Goal: Information Seeking & Learning: Learn about a topic

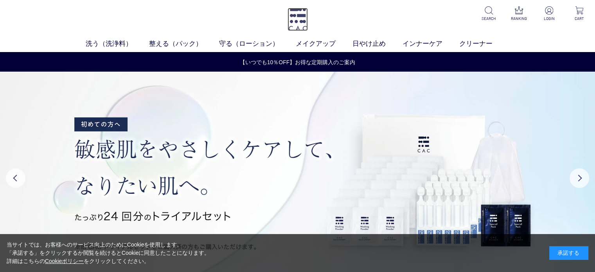
click at [294, 14] on img at bounding box center [297, 19] width 20 height 23
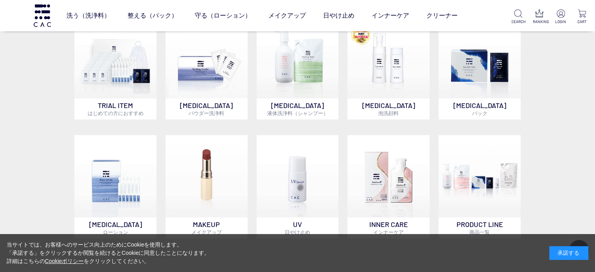
scroll to position [469, 0]
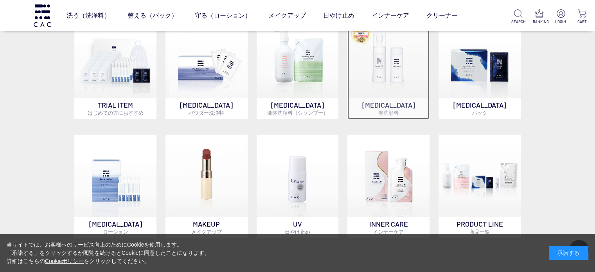
click at [370, 79] on img at bounding box center [388, 57] width 82 height 82
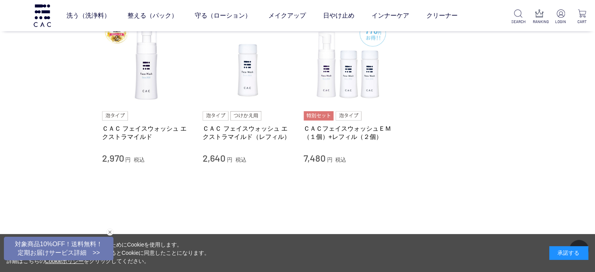
scroll to position [87, 0]
click at [179, 131] on link "ＣＡＣ フェイスウォッシュ エクストラマイルド" at bounding box center [146, 133] width 89 height 17
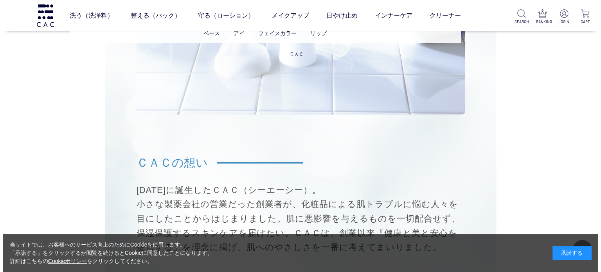
scroll to position [5158, 0]
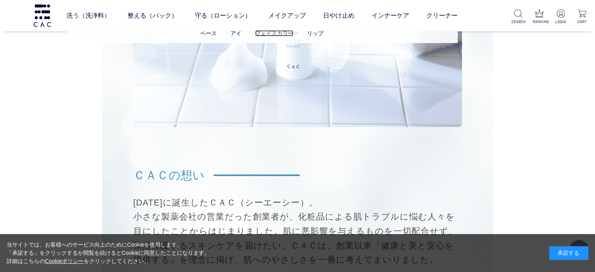
click at [275, 36] on link "フェイスカラー" at bounding box center [274, 33] width 38 height 6
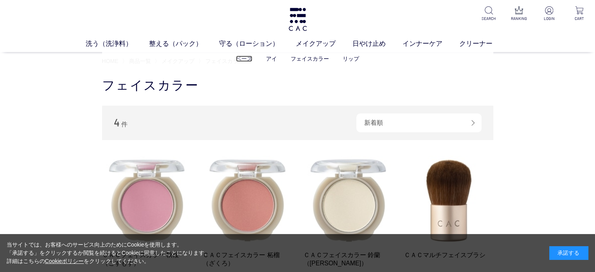
click at [244, 58] on link "ベース" at bounding box center [244, 59] width 16 height 6
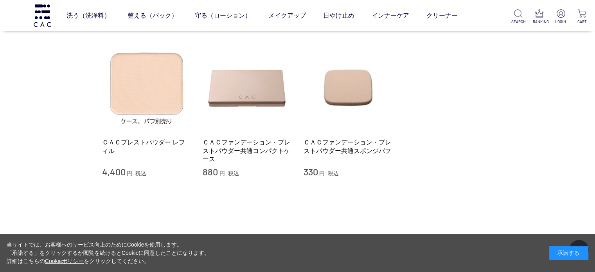
scroll to position [218, 0]
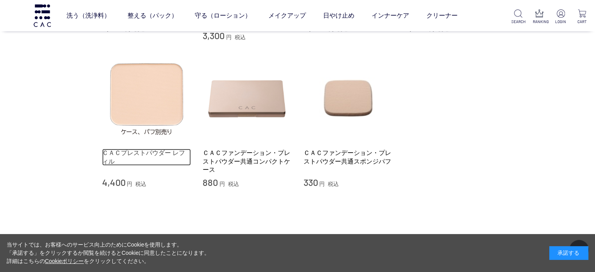
click at [160, 149] on link "ＣＡＣプレストパウダー レフィル" at bounding box center [146, 157] width 89 height 17
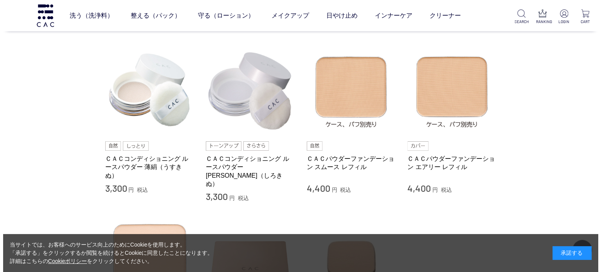
scroll to position [57, 0]
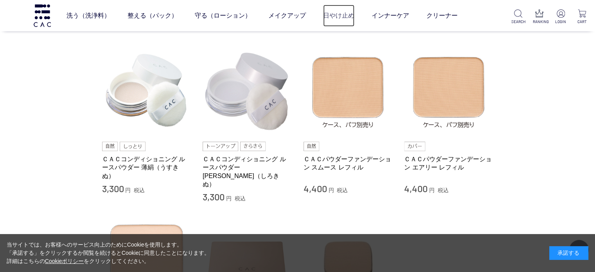
click at [332, 17] on link "日やけ止め" at bounding box center [338, 16] width 31 height 22
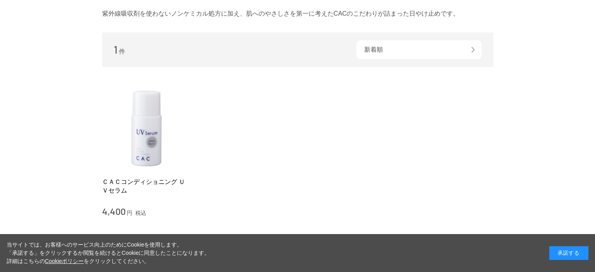
scroll to position [135, 0]
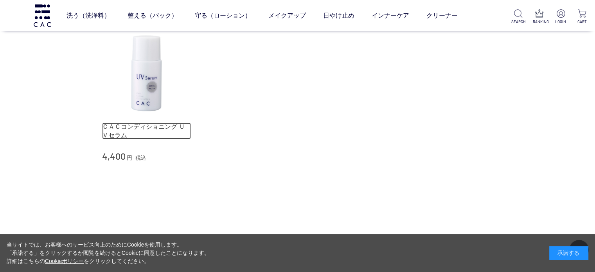
click at [167, 127] on link "ＣＡＣコンディショニング ＵＶセラム" at bounding box center [146, 130] width 89 height 17
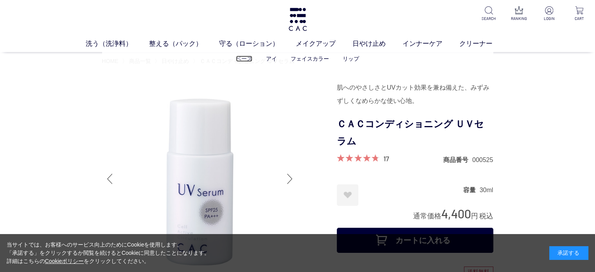
click at [247, 58] on link "ベース" at bounding box center [244, 59] width 16 height 6
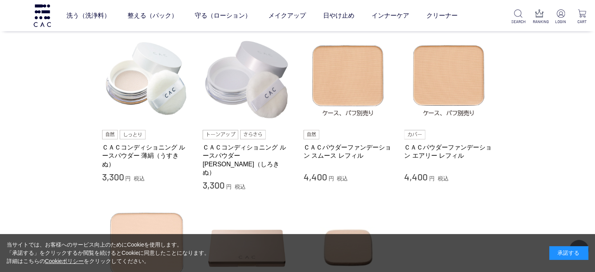
scroll to position [76, 0]
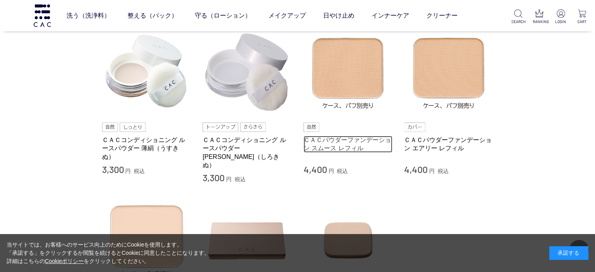
click at [338, 137] on link "ＣＡＣパウダーファンデーション スムース レフィル" at bounding box center [347, 144] width 89 height 17
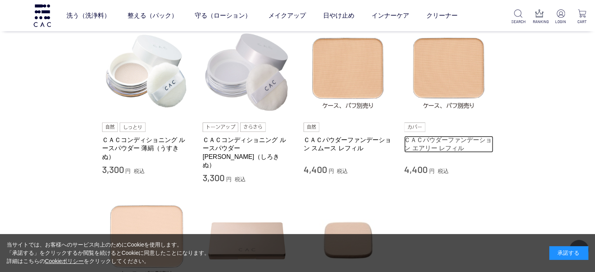
click at [445, 138] on link "ＣＡＣパウダーファンデーション エアリー レフィル" at bounding box center [448, 144] width 89 height 17
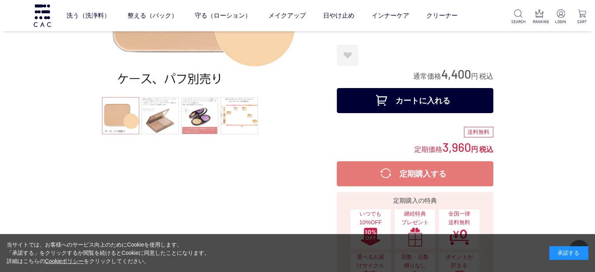
scroll to position [111, 0]
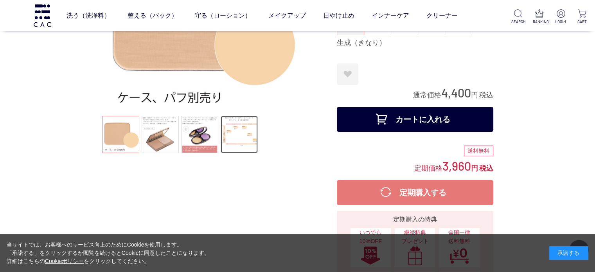
click at [236, 131] on link at bounding box center [239, 134] width 37 height 37
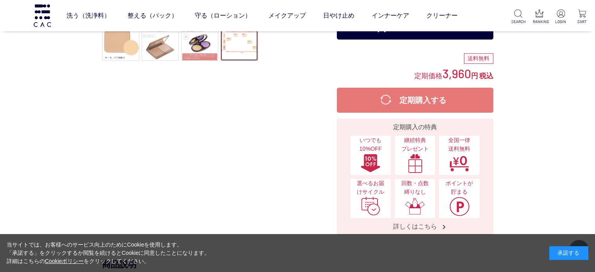
scroll to position [0, 0]
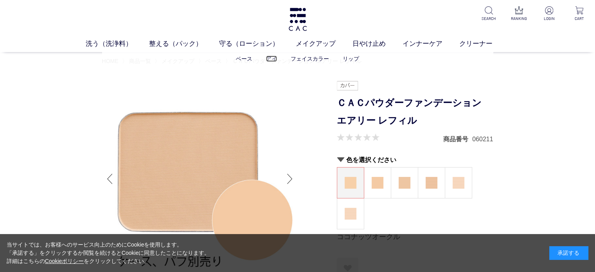
click at [269, 58] on link "アイ" at bounding box center [271, 59] width 11 height 6
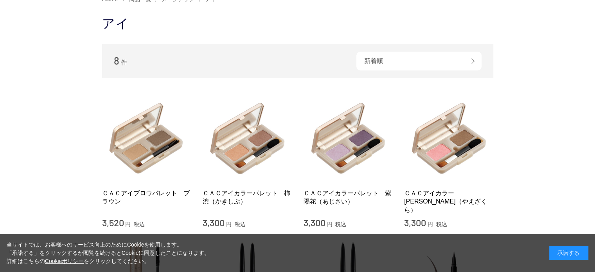
scroll to position [67, 0]
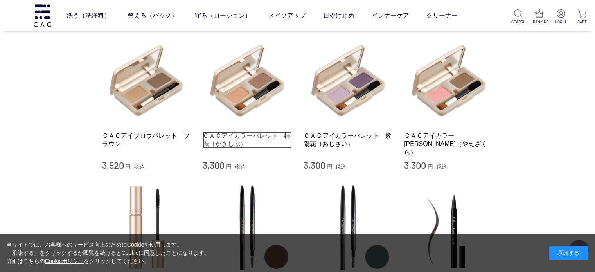
click at [257, 134] on link "ＣＡＣアイカラーパレット　柿渋（かきしぶ）" at bounding box center [247, 139] width 89 height 17
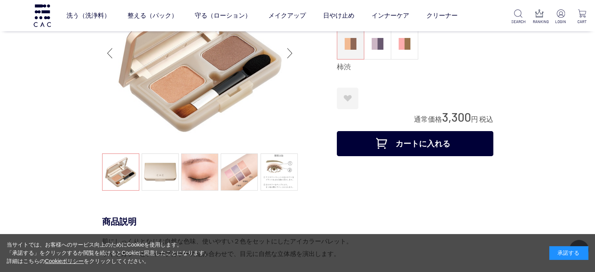
scroll to position [75, 0]
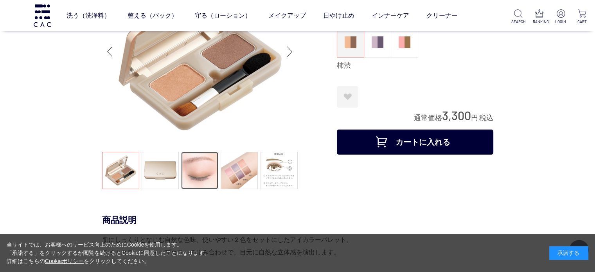
click at [204, 182] on link at bounding box center [199, 170] width 37 height 37
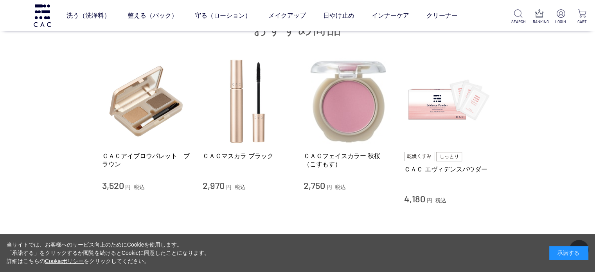
scroll to position [1022, 0]
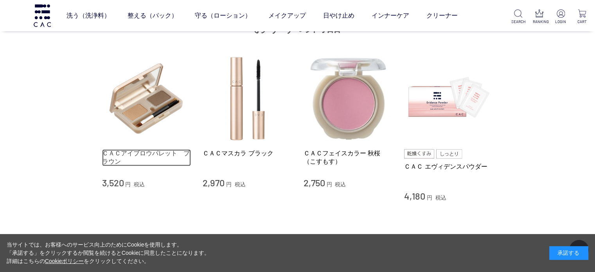
click at [130, 149] on link "ＣＡＣアイブロウパレット　ブラウン" at bounding box center [146, 157] width 89 height 17
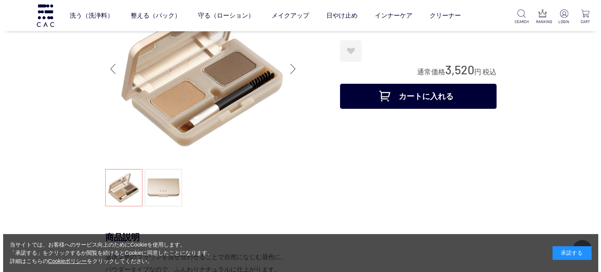
scroll to position [58, 0]
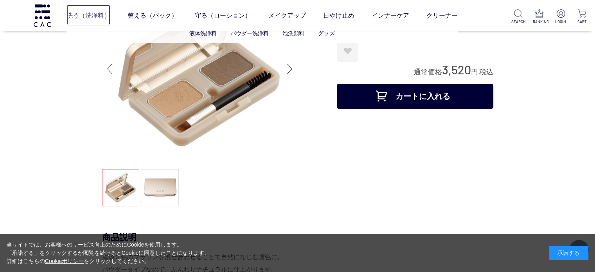
click at [101, 17] on link "洗う（洗浄料）" at bounding box center [88, 16] width 44 height 22
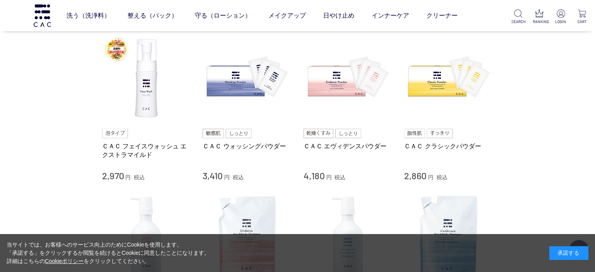
scroll to position [180, 0]
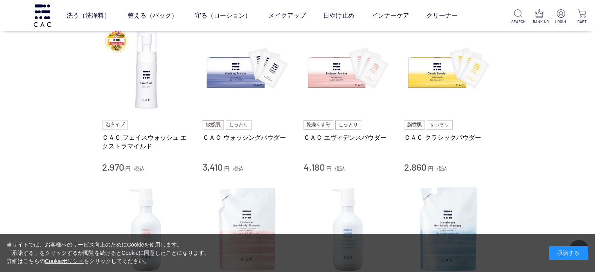
click at [314, 124] on img at bounding box center [318, 124] width 30 height 9
click at [316, 137] on link "ＣＡＣ エヴィデンスパウダー" at bounding box center [347, 137] width 89 height 8
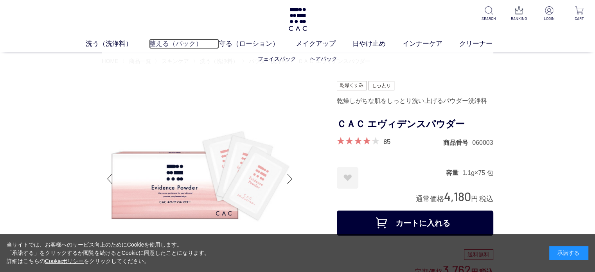
click at [187, 41] on link "整える（パック）" at bounding box center [184, 44] width 70 height 10
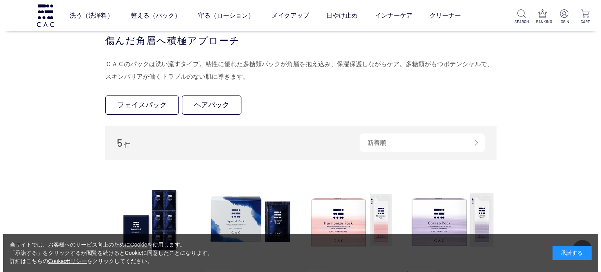
scroll to position [29, 0]
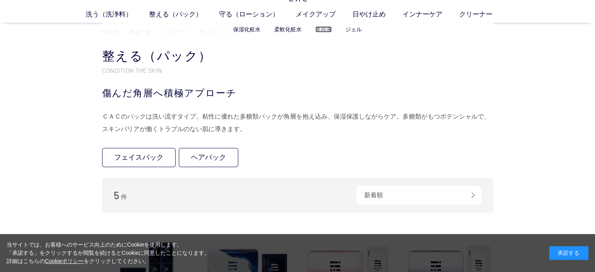
click at [321, 28] on link "美容液" at bounding box center [323, 29] width 16 height 6
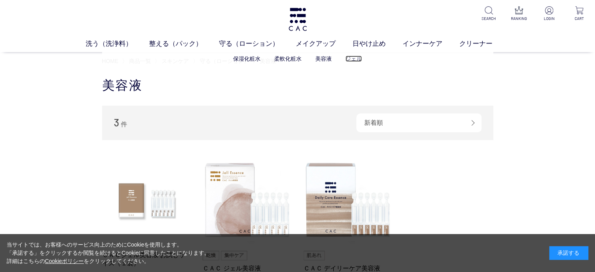
click at [355, 59] on link "ジェル" at bounding box center [353, 59] width 16 height 6
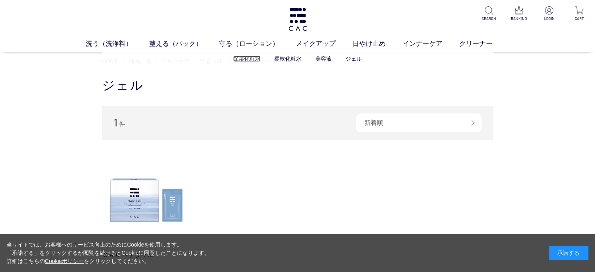
click at [255, 59] on link "保湿化粧水" at bounding box center [246, 59] width 27 height 6
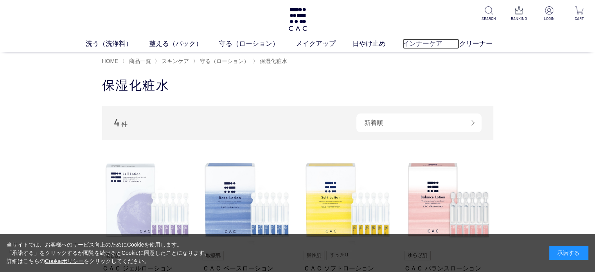
click at [414, 43] on link "インナーケア" at bounding box center [430, 44] width 57 height 10
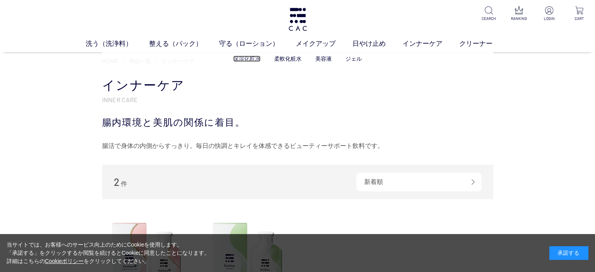
click at [250, 58] on link "保湿化粧水" at bounding box center [246, 59] width 27 height 6
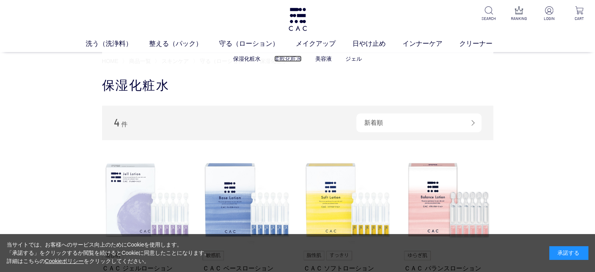
click at [284, 60] on link "柔軟化粧水" at bounding box center [287, 59] width 27 height 6
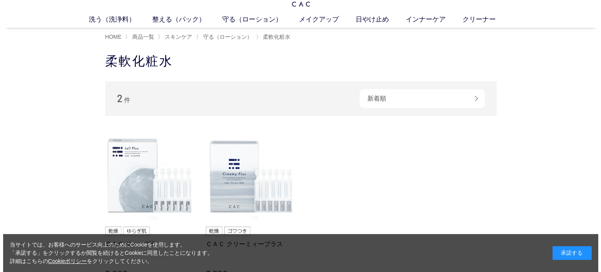
scroll to position [12, 0]
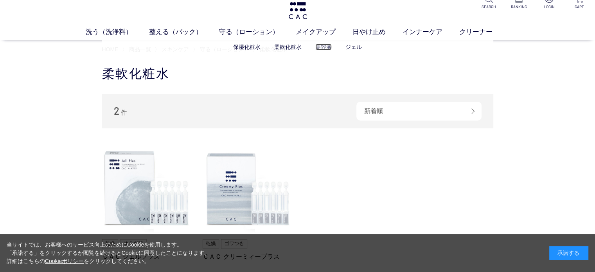
click at [320, 47] on link "美容液" at bounding box center [323, 47] width 16 height 6
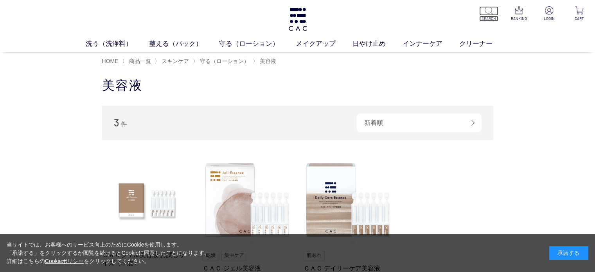
click at [488, 11] on img at bounding box center [489, 10] width 8 height 8
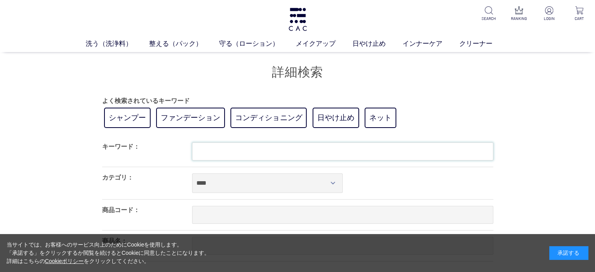
click at [421, 145] on input "text" at bounding box center [342, 151] width 301 height 18
type input "******"
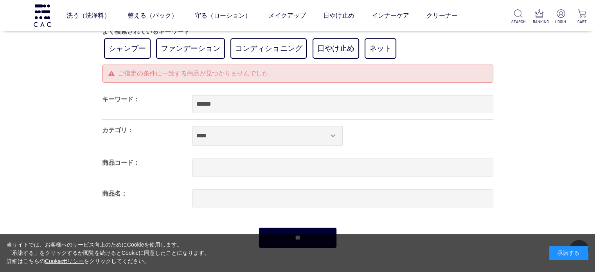
scroll to position [5, 0]
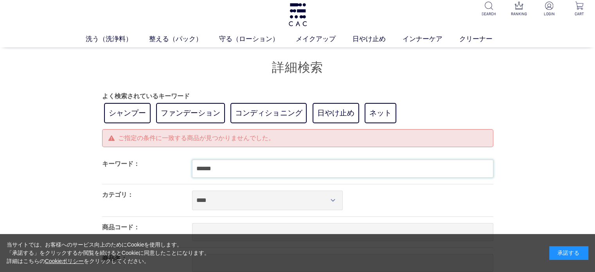
click at [243, 174] on input "******" at bounding box center [342, 169] width 301 height 18
type input "*"
type input "********"
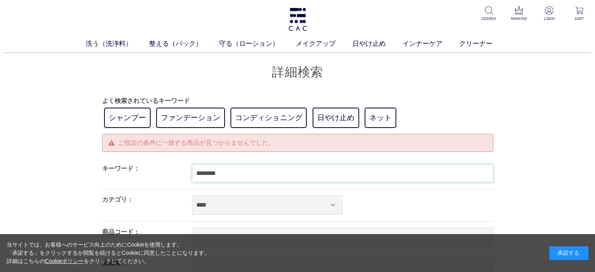
click at [250, 172] on input "********" at bounding box center [342, 173] width 301 height 18
type input "*"
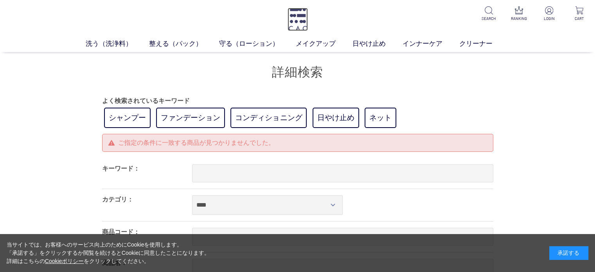
click at [297, 18] on img at bounding box center [297, 19] width 20 height 23
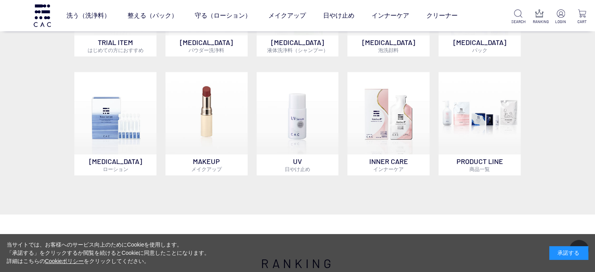
scroll to position [541, 0]
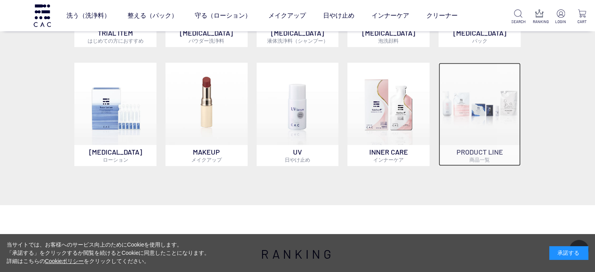
click at [466, 150] on p "PRODUCT LINE 商品一覧" at bounding box center [479, 155] width 82 height 21
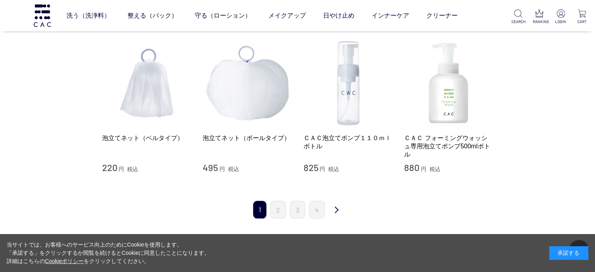
scroll to position [785, 0]
click at [277, 208] on link "2" at bounding box center [278, 210] width 16 height 18
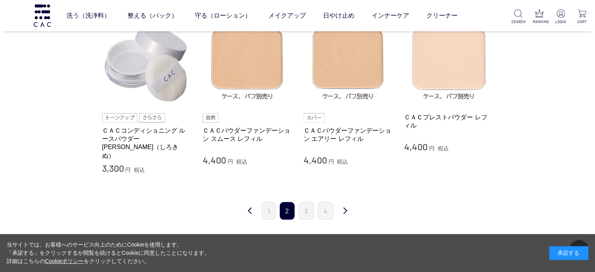
scroll to position [779, 0]
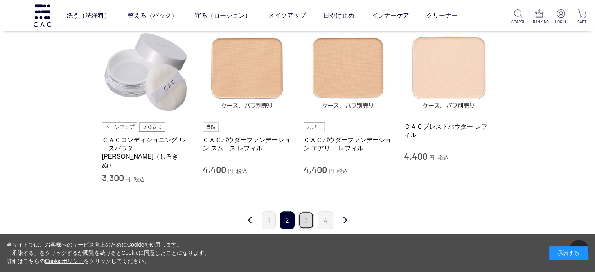
click at [304, 211] on link "3" at bounding box center [305, 220] width 15 height 18
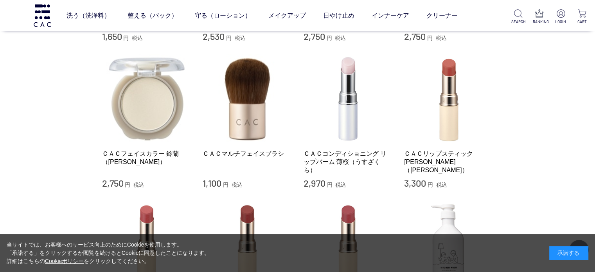
scroll to position [775, 0]
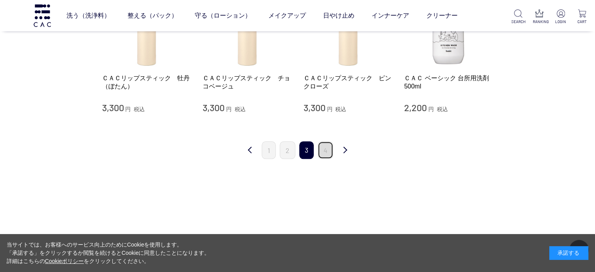
click at [327, 154] on link "4" at bounding box center [326, 150] width 16 height 18
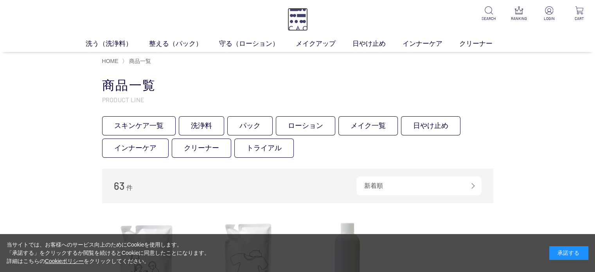
click at [296, 13] on img at bounding box center [297, 19] width 20 height 23
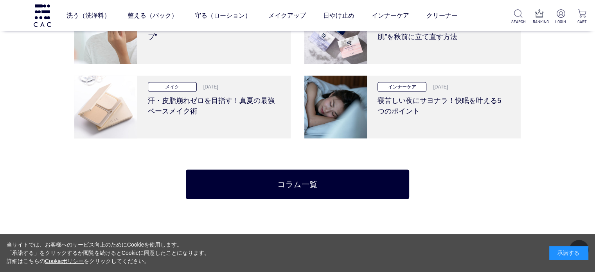
scroll to position [1622, 0]
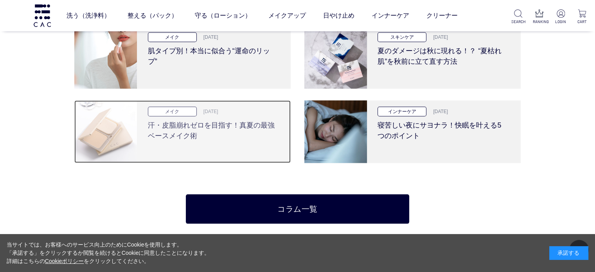
click at [205, 123] on h3 "汗・皮脂崩れゼロを目指す！真夏の最強ベースメイク術" at bounding box center [213, 129] width 130 height 25
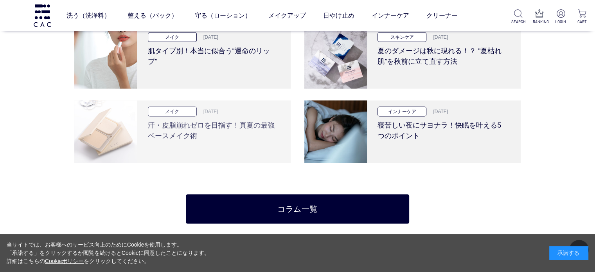
scroll to position [1619, 0]
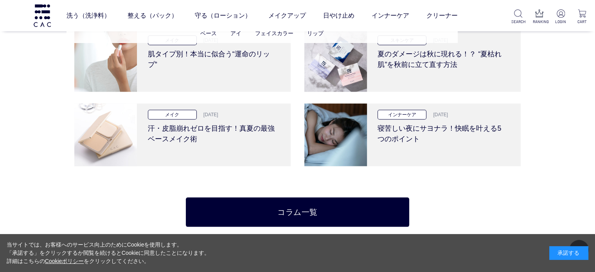
click at [181, 43] on ul "ベース アイ フェイスカラー リップ" at bounding box center [261, 33] width 391 height 19
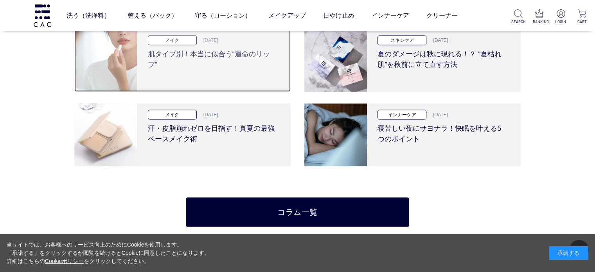
click at [181, 56] on h3 "肌タイプ別！本当に似合う“運命のリップ”" at bounding box center [213, 57] width 130 height 25
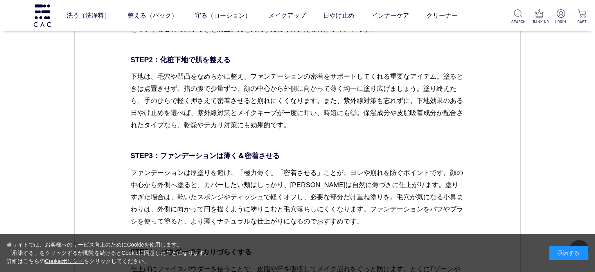
scroll to position [1641, 0]
